Goal: Information Seeking & Learning: Learn about a topic

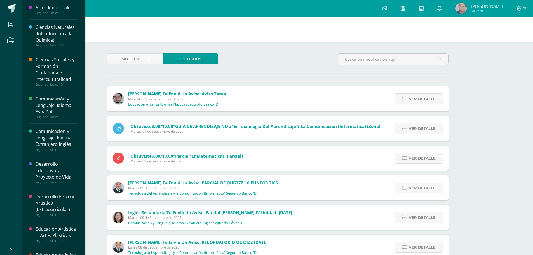
scroll to position [6162, 0]
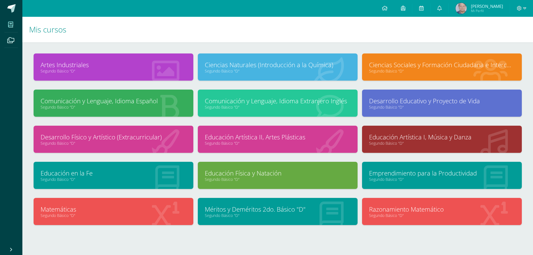
click at [398, 73] on link "Segundo Básico "D"" at bounding box center [442, 70] width 146 height 5
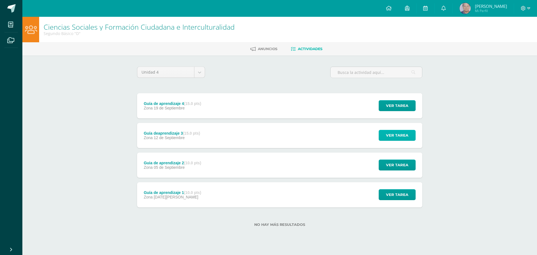
click at [399, 139] on span "Ver tarea" at bounding box center [397, 135] width 22 height 10
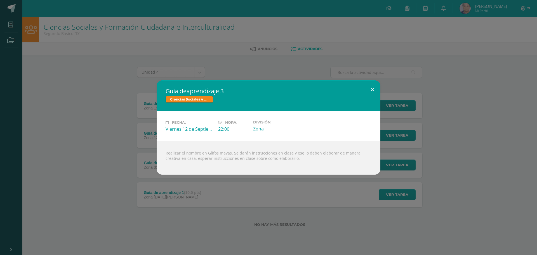
click at [372, 98] on div "Guía deaprendizaje 3 Ciencias Sociales y Formación Ciudadana e Interculturalida…" at bounding box center [269, 127] width 224 height 94
click at [375, 89] on button at bounding box center [373, 89] width 16 height 19
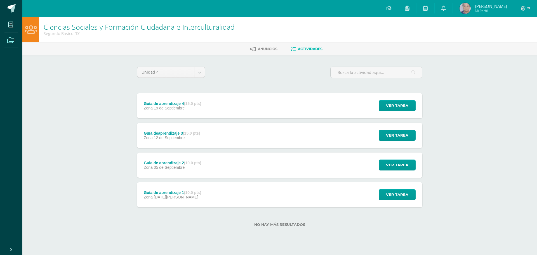
click at [13, 34] on span at bounding box center [10, 40] width 13 height 13
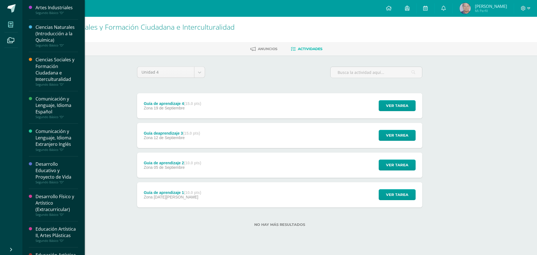
click at [13, 29] on span at bounding box center [10, 24] width 13 height 13
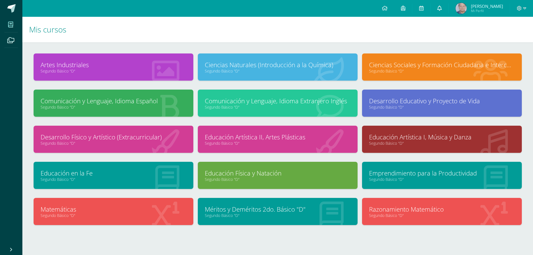
click at [442, 8] on icon at bounding box center [439, 8] width 4 height 5
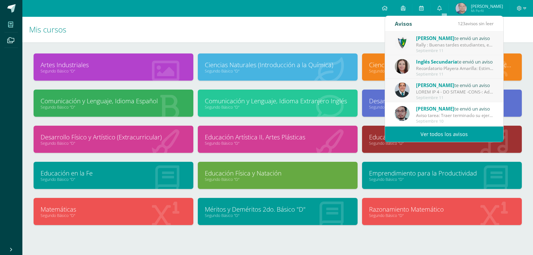
click at [460, 135] on link "Ver todos los avisos" at bounding box center [444, 134] width 118 height 15
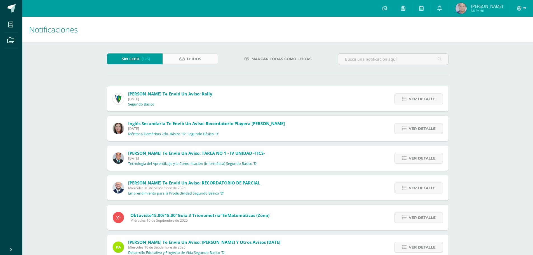
click at [199, 56] on span "Leídos" at bounding box center [194, 59] width 14 height 10
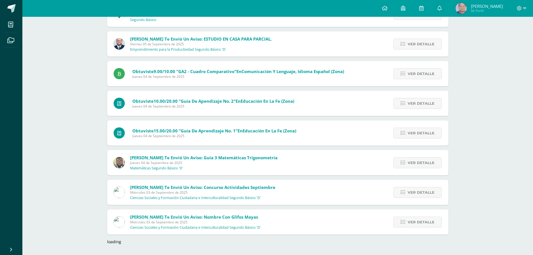
scroll to position [441, 0]
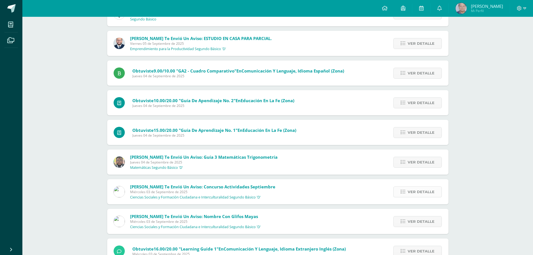
click at [437, 188] on link "Ver detalle" at bounding box center [418, 191] width 48 height 11
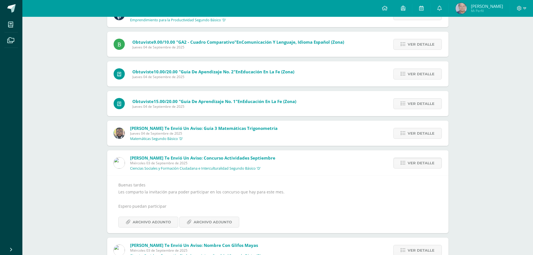
scroll to position [497, 0]
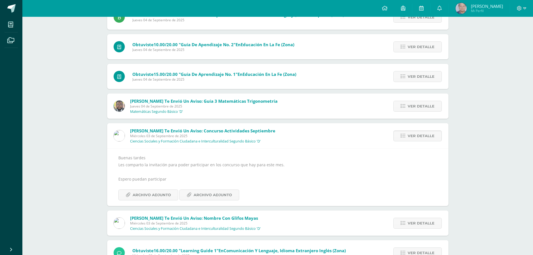
click at [224, 226] on p "Ciencias Sociales y Formación Ciudadana e Interculturalidad Segundo Básico 'D'" at bounding box center [195, 228] width 131 height 4
click at [417, 220] on span "Ver detalle" at bounding box center [421, 223] width 27 height 10
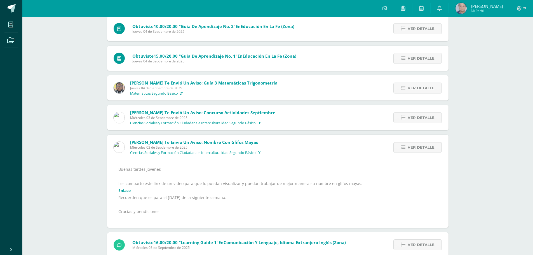
scroll to position [525, 0]
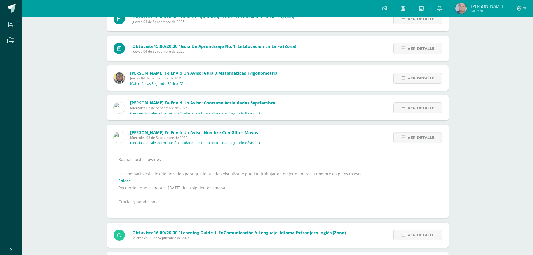
click at [125, 180] on link "Enlace" at bounding box center [124, 180] width 12 height 5
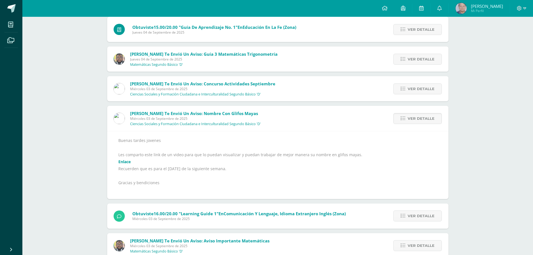
scroll to position [553, 0]
